Goal: Check status

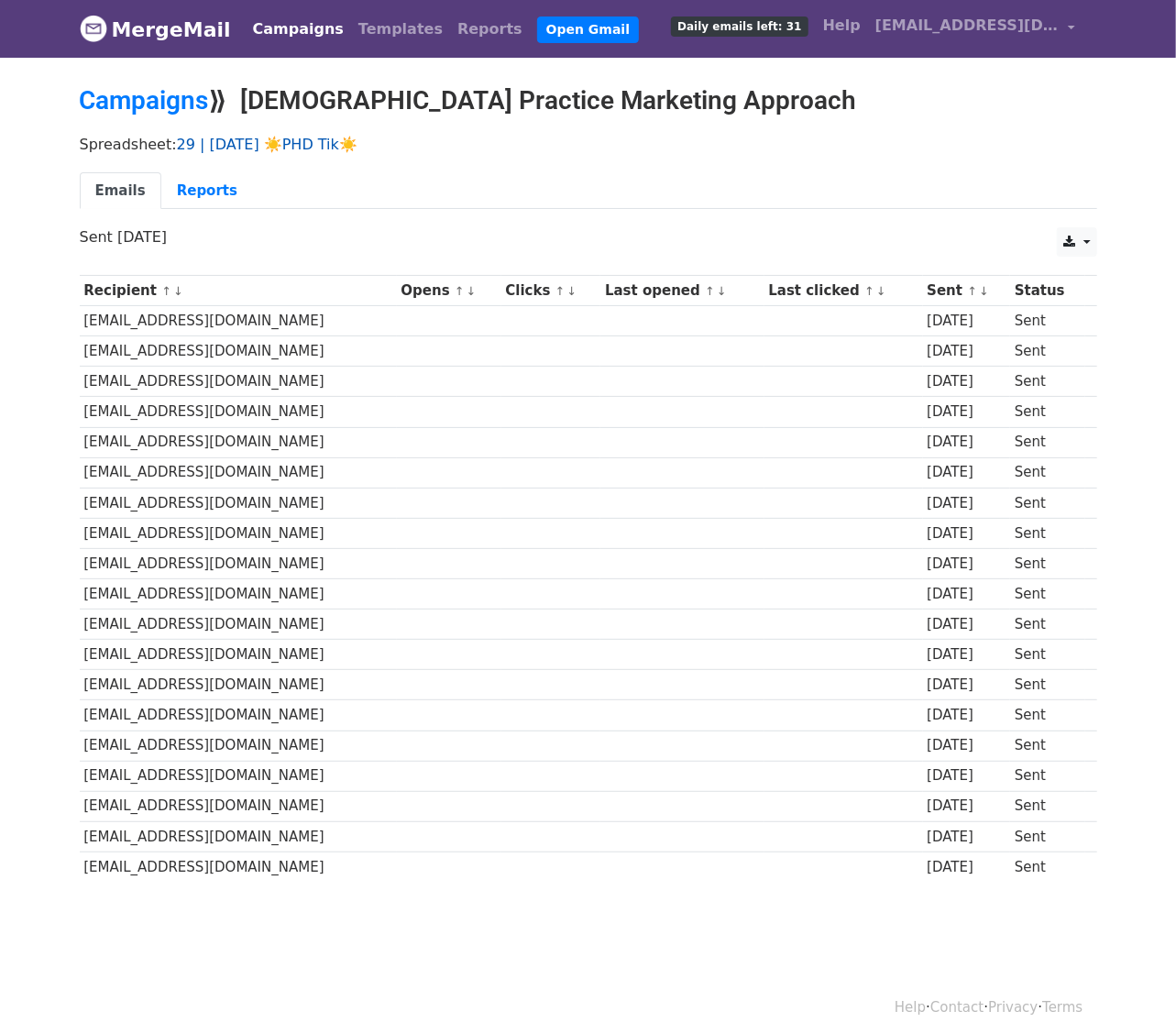
click at [314, 148] on link "29 | AUG 19 ☀️PHD Tik☀️" at bounding box center [268, 144] width 181 height 17
